Goal: Task Accomplishment & Management: Complete application form

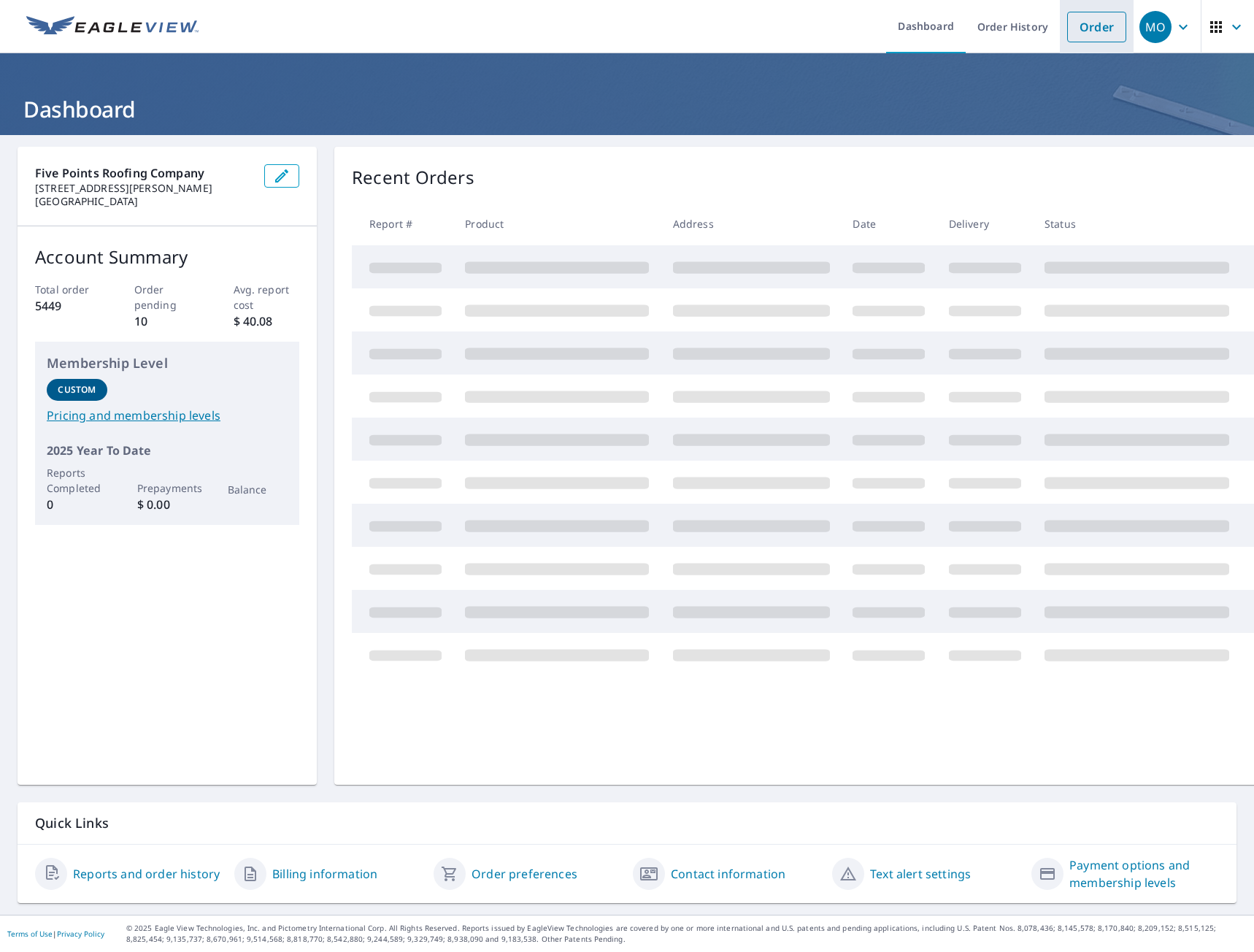
click at [1093, 20] on link "Order" at bounding box center [1096, 27] width 59 height 31
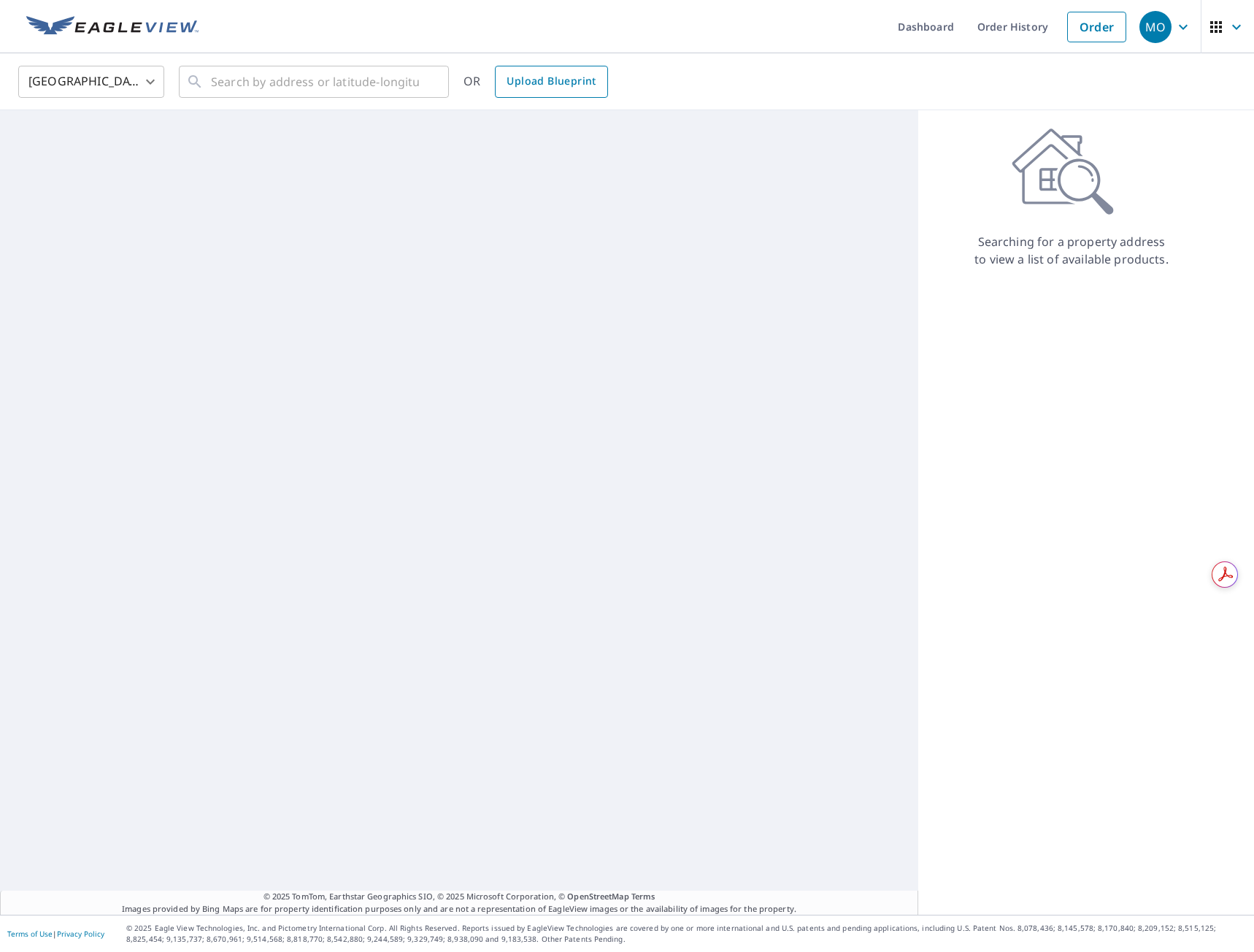
click at [555, 85] on span "Upload Blueprint" at bounding box center [551, 81] width 89 height 18
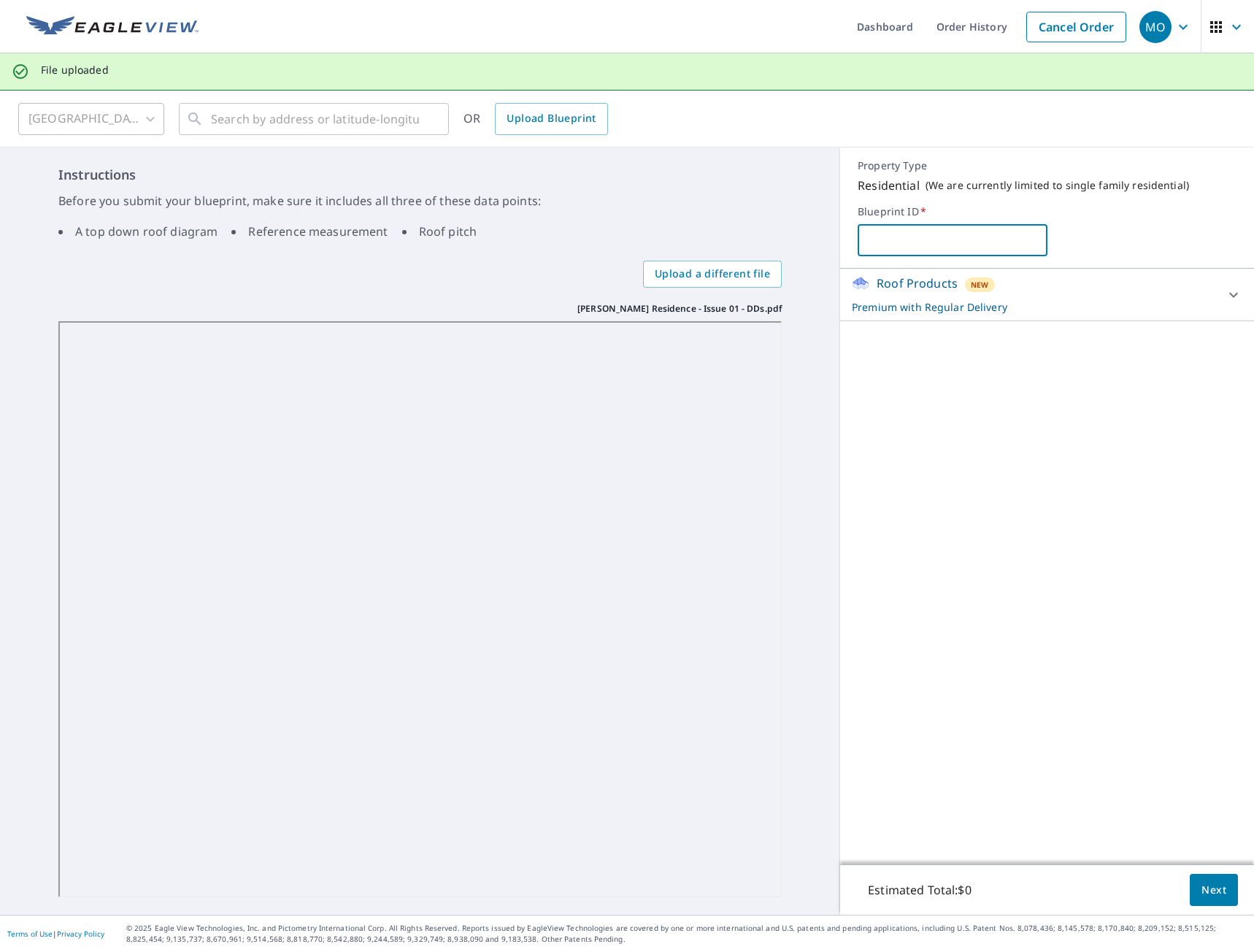
click at [879, 245] on input "text" at bounding box center [952, 240] width 189 height 41
paste input "[PERSON_NAME] Residence"
type input "[PERSON_NAME] Residence"
click at [1202, 891] on span "Next" at bounding box center [1213, 890] width 24 height 18
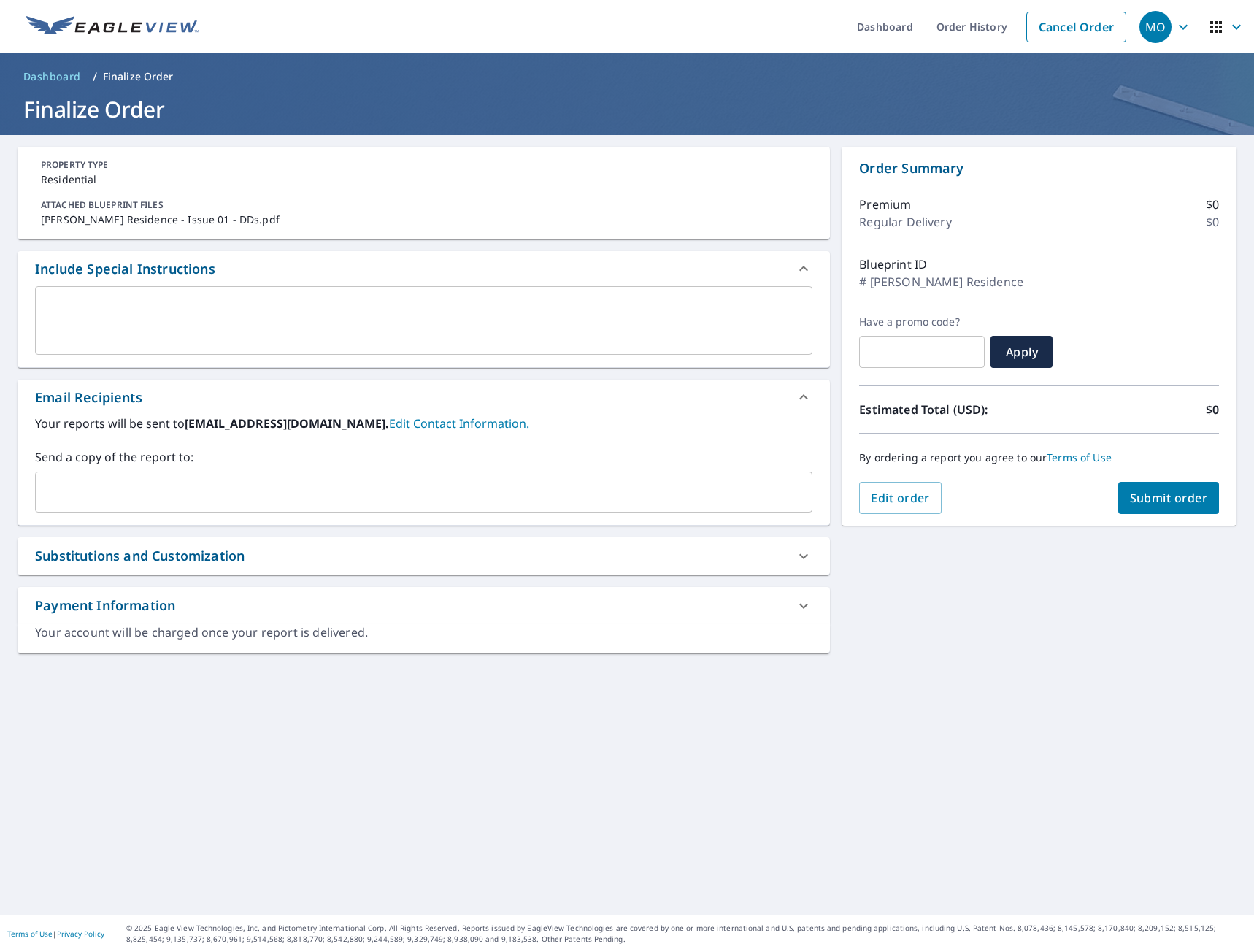
click at [81, 301] on textarea at bounding box center [423, 321] width 757 height 42
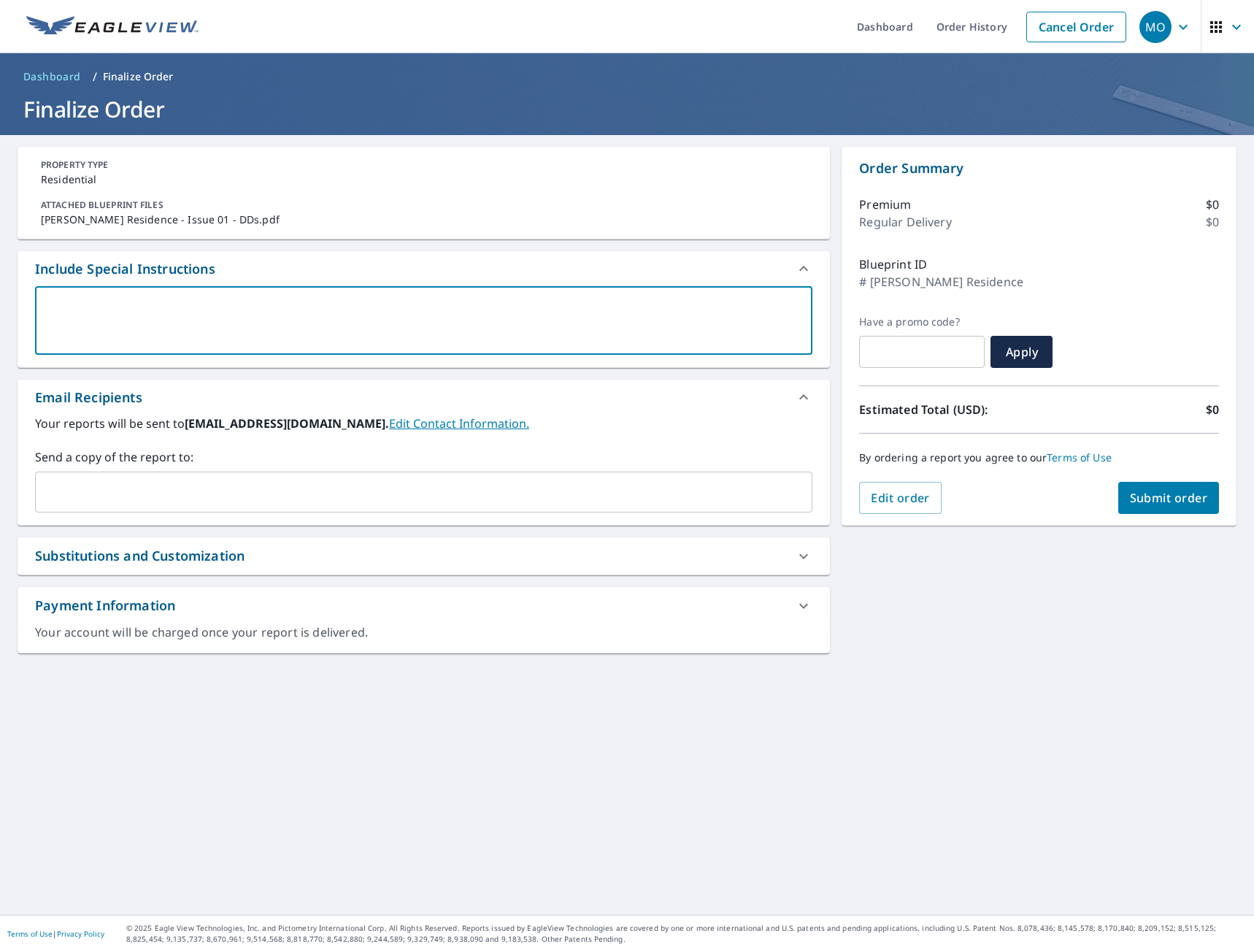
type textarea "1"
type textarea "x"
checkbox input "true"
type textarea "12"
type textarea "x"
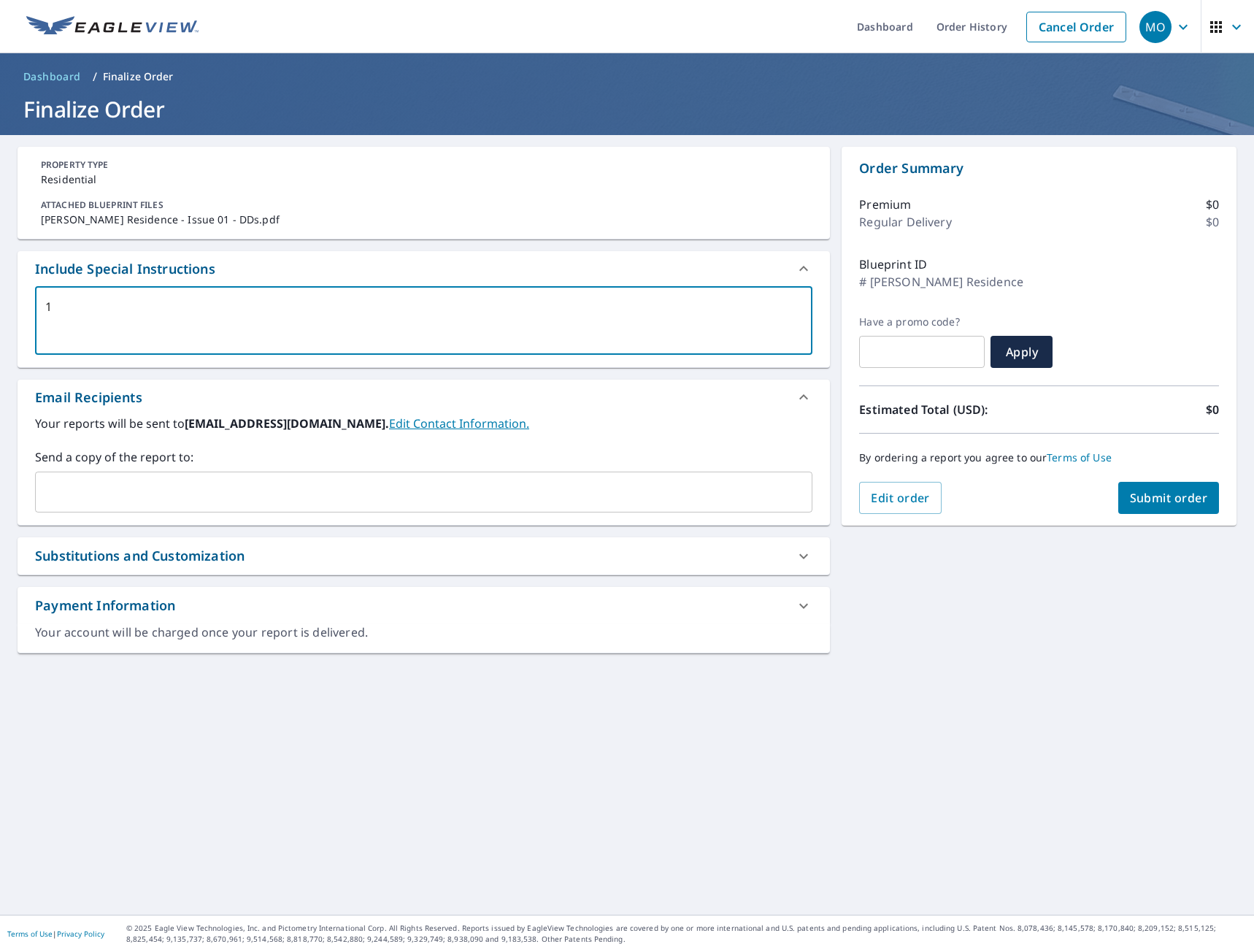
checkbox input "true"
type textarea "12""
type textarea "x"
checkbox input "true"
type textarea "12""
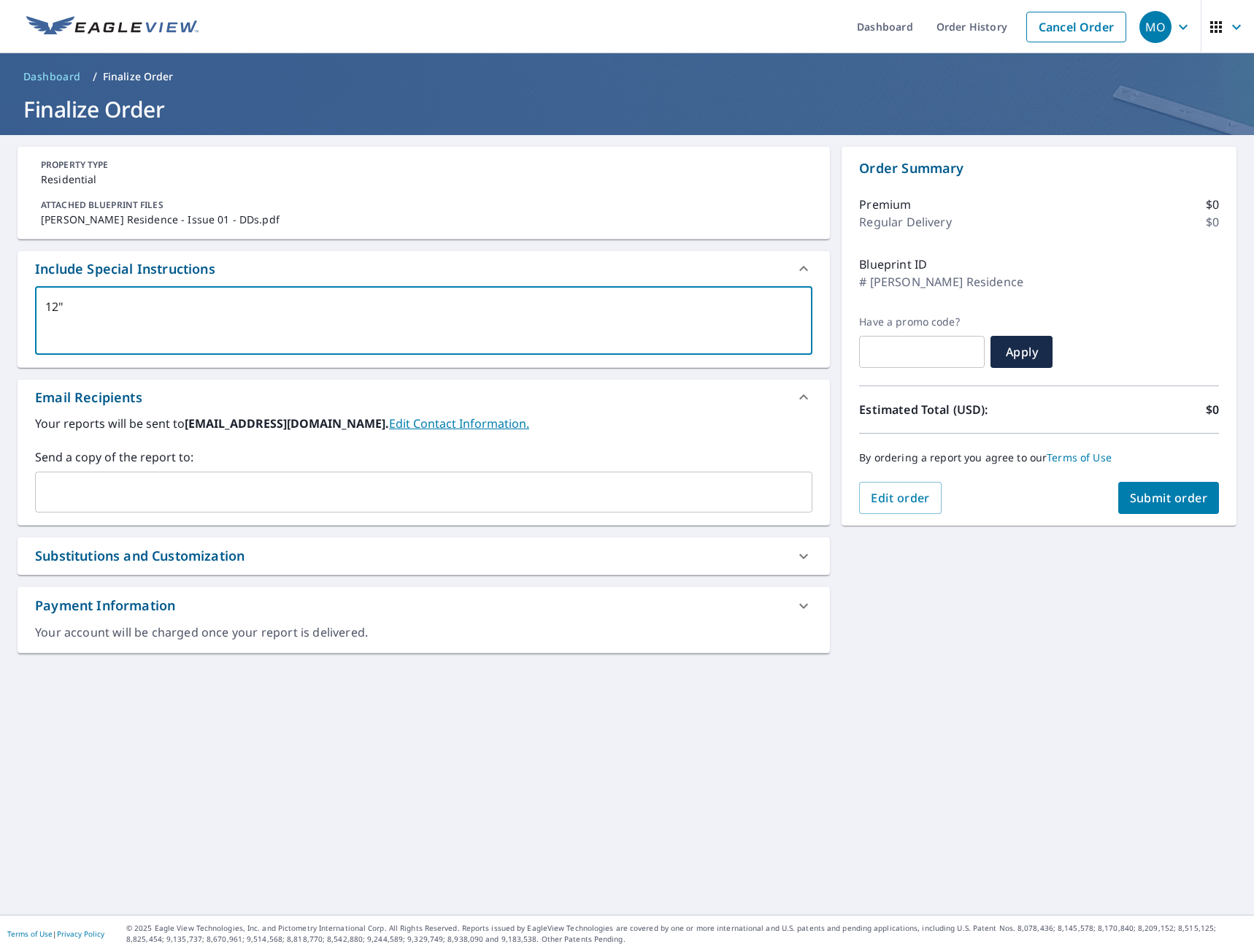
type textarea "x"
checkbox input "true"
type textarea "12" O"
type textarea "x"
checkbox input "true"
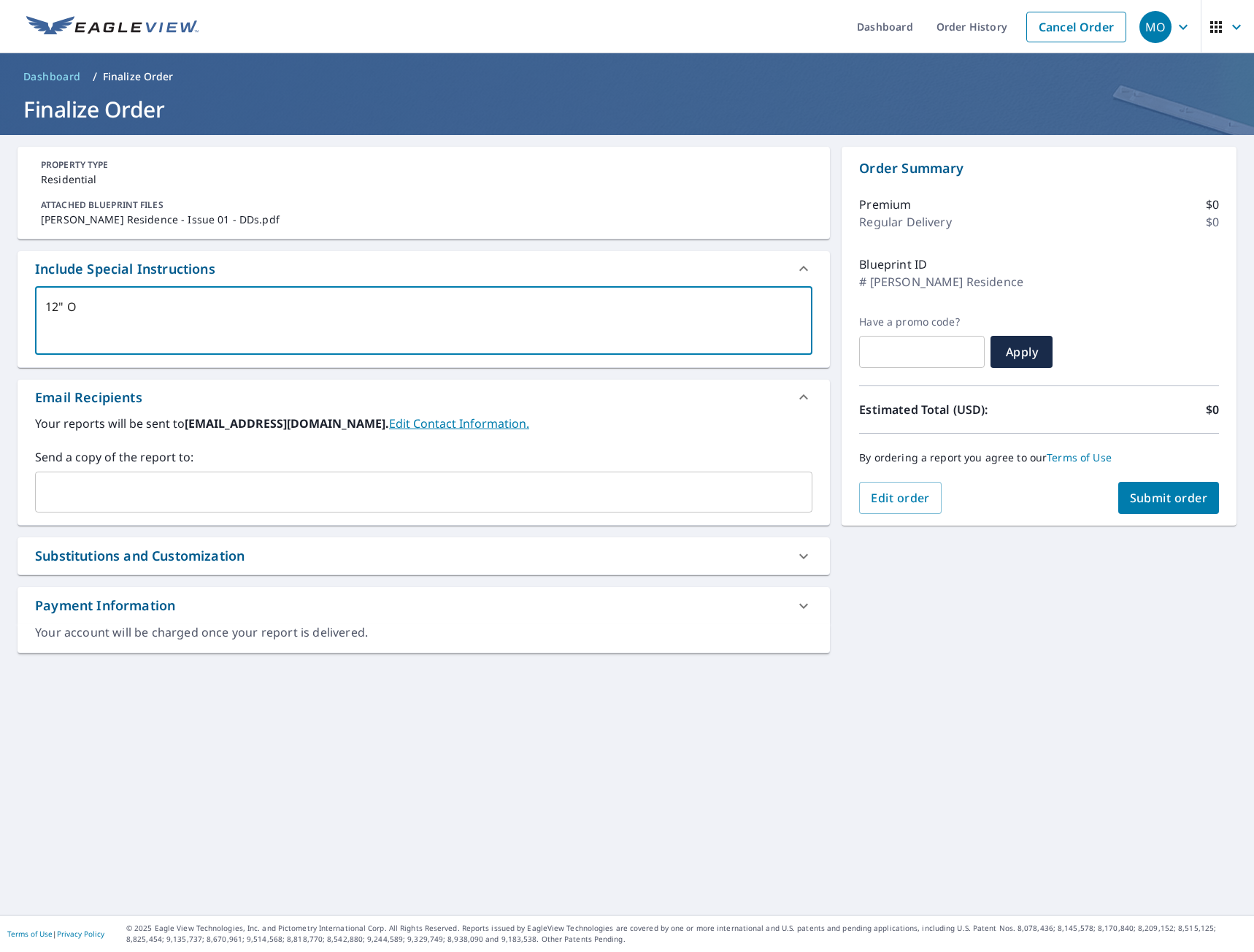
type textarea "12" OH"
type textarea "x"
checkbox input "true"
type textarea "12" OH"
type textarea "x"
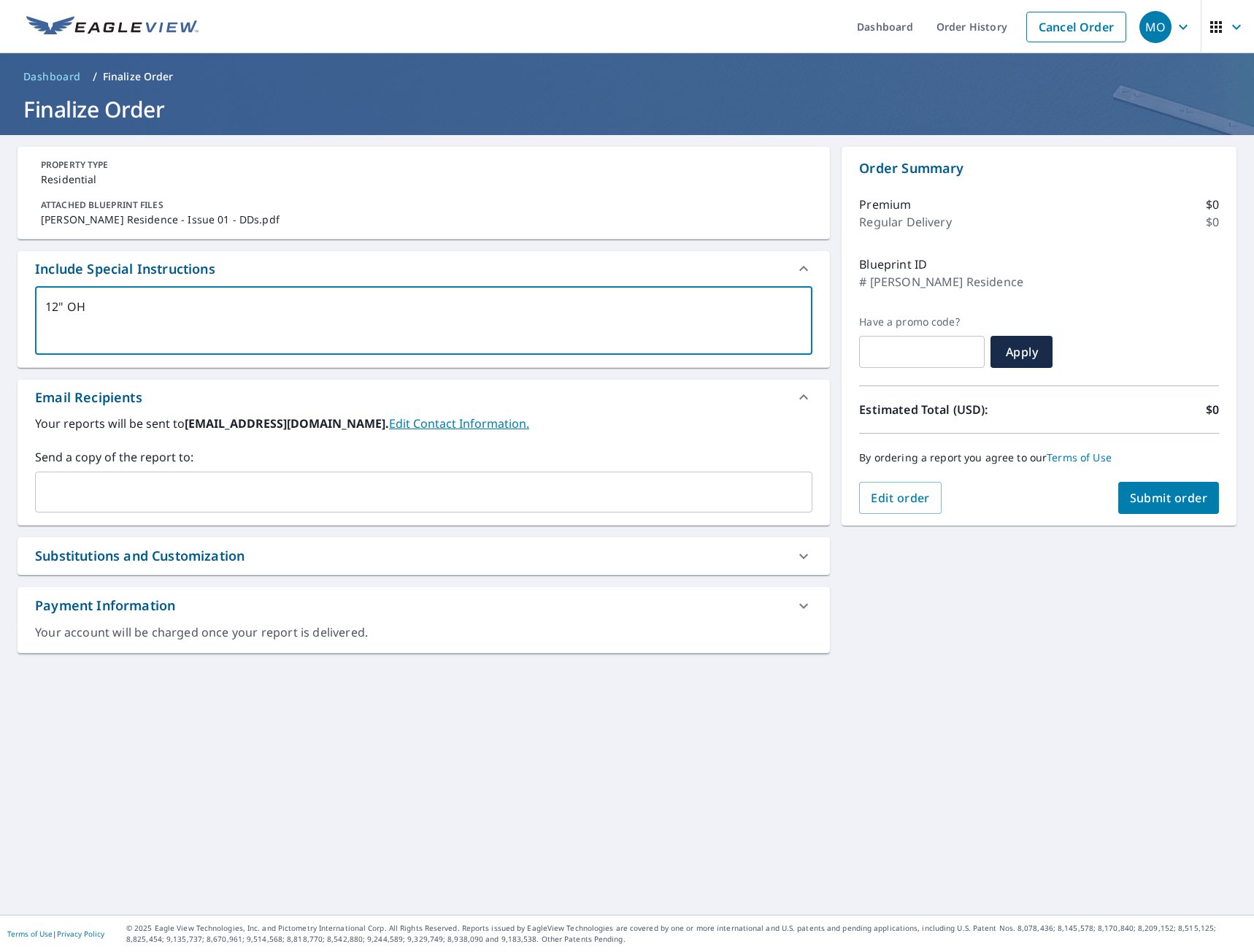
checkbox input "true"
type textarea "12" OH"
type textarea "x"
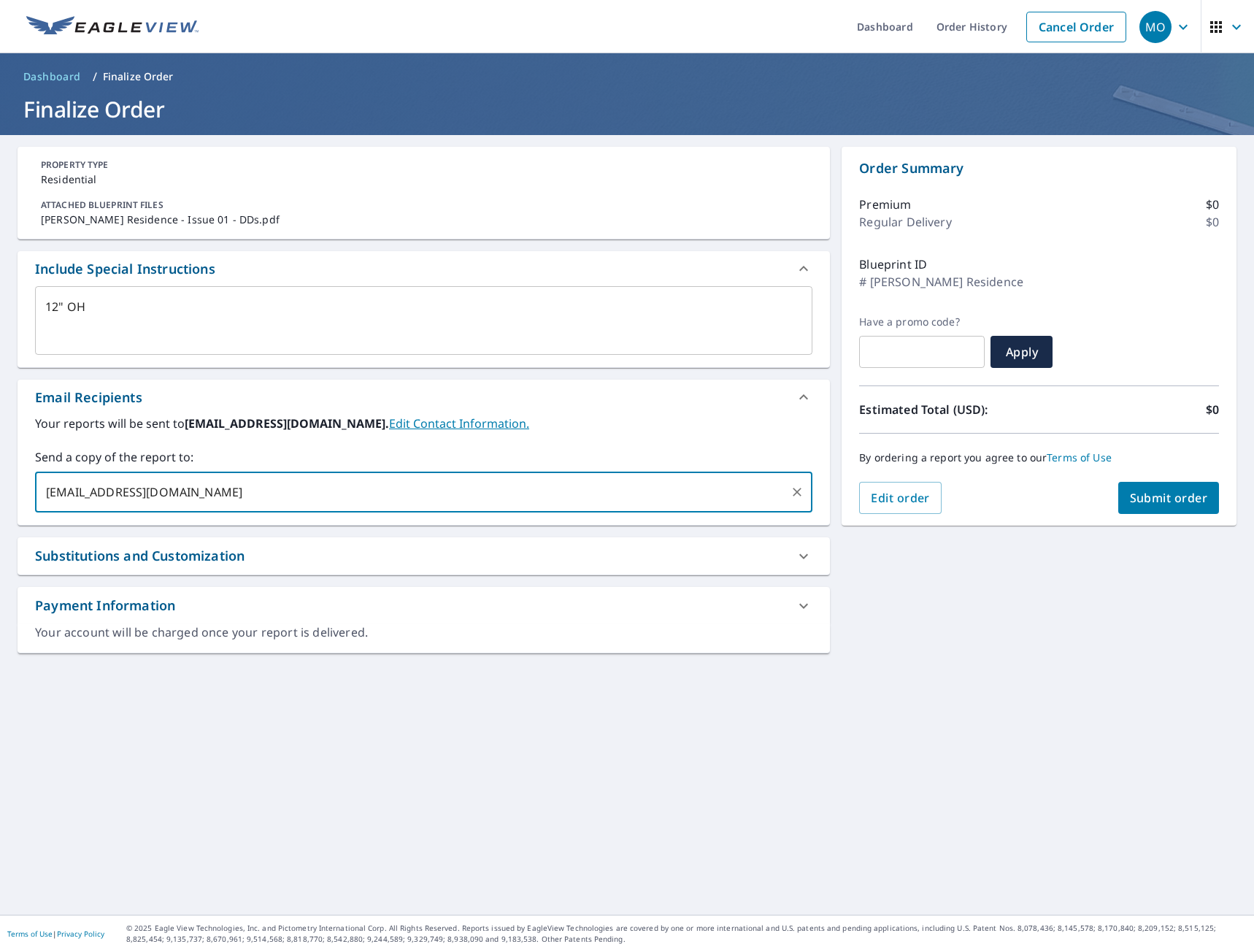
type input "[EMAIL_ADDRESS][DOMAIN_NAME]"
type textarea "x"
checkbox input "true"
click at [1190, 504] on span "Submit order" at bounding box center [1169, 498] width 78 height 16
type textarea "x"
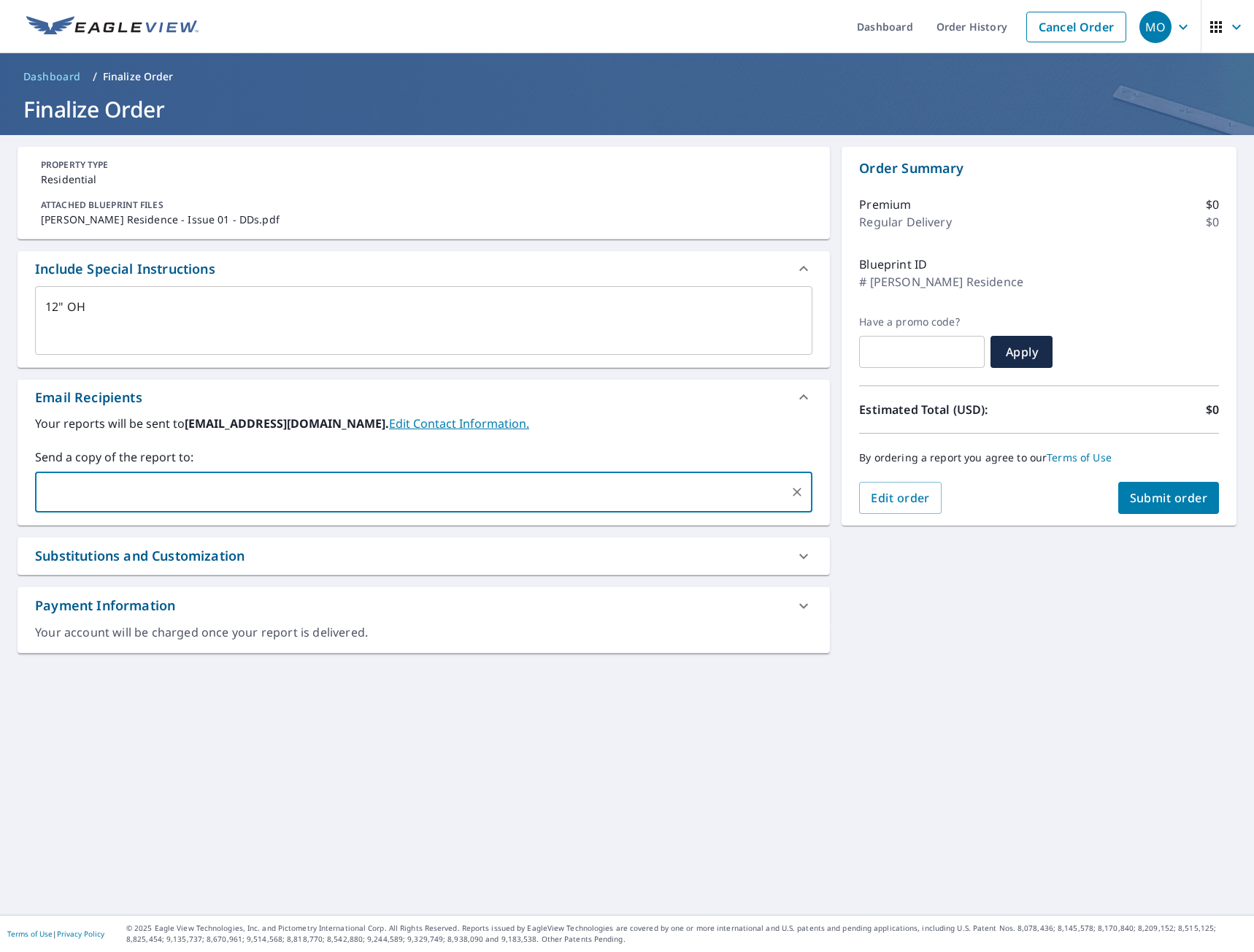
checkbox input "true"
